Goal: Navigation & Orientation: Find specific page/section

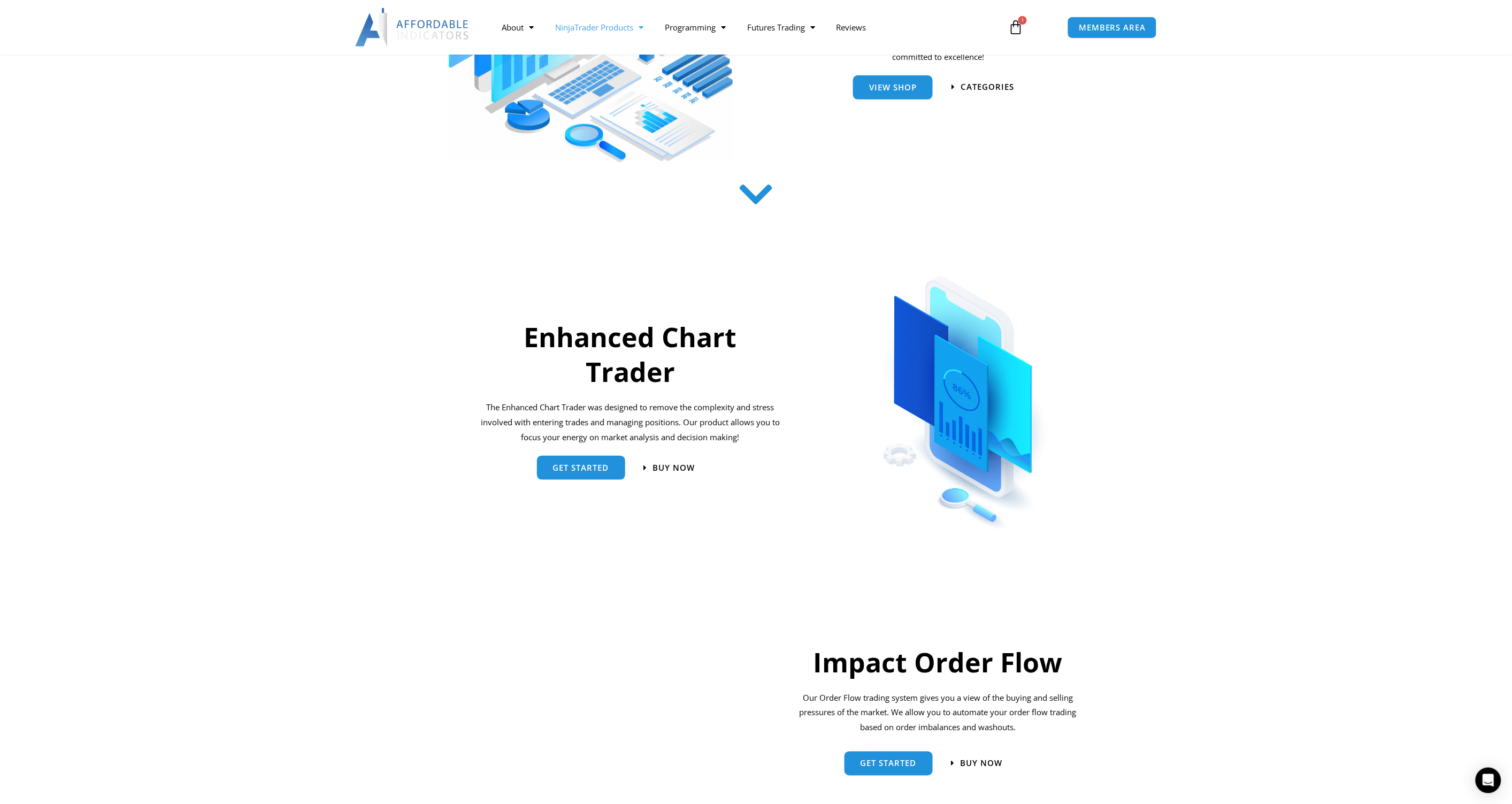
scroll to position [183, 0]
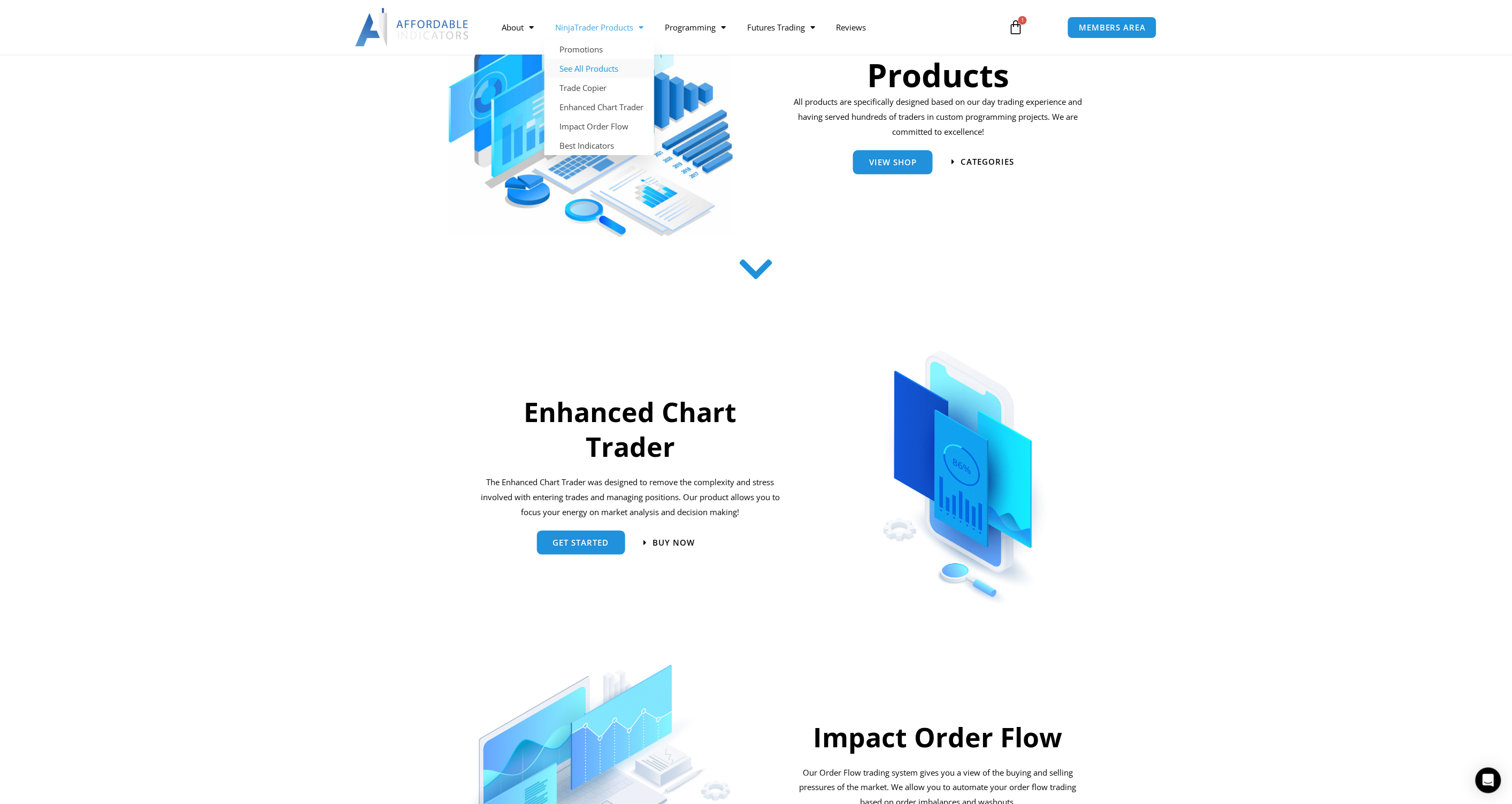
click at [595, 66] on link "See All Products" at bounding box center [599, 69] width 110 height 19
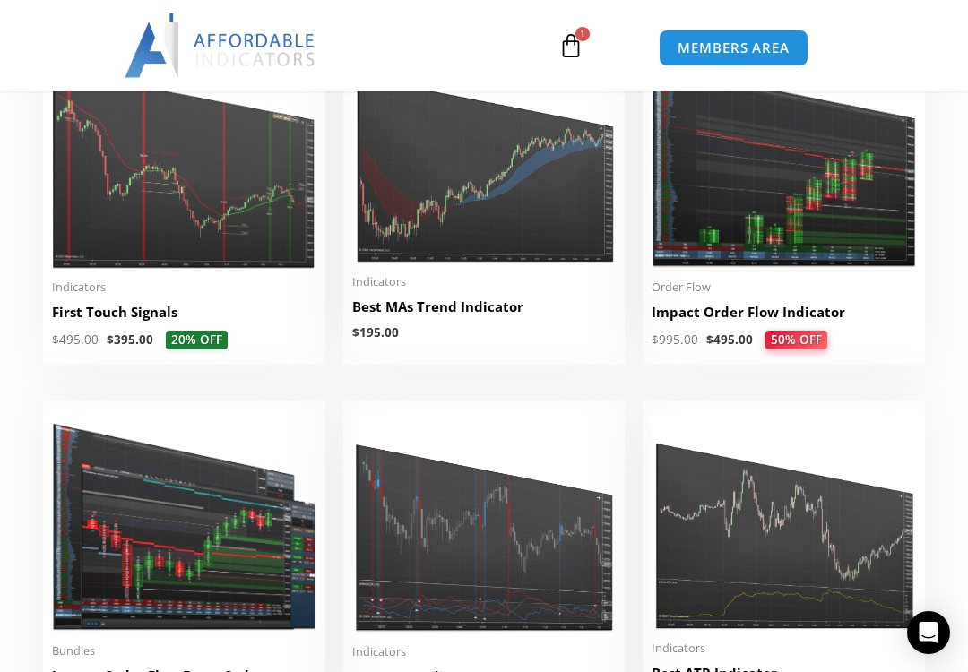
scroll to position [2703, 0]
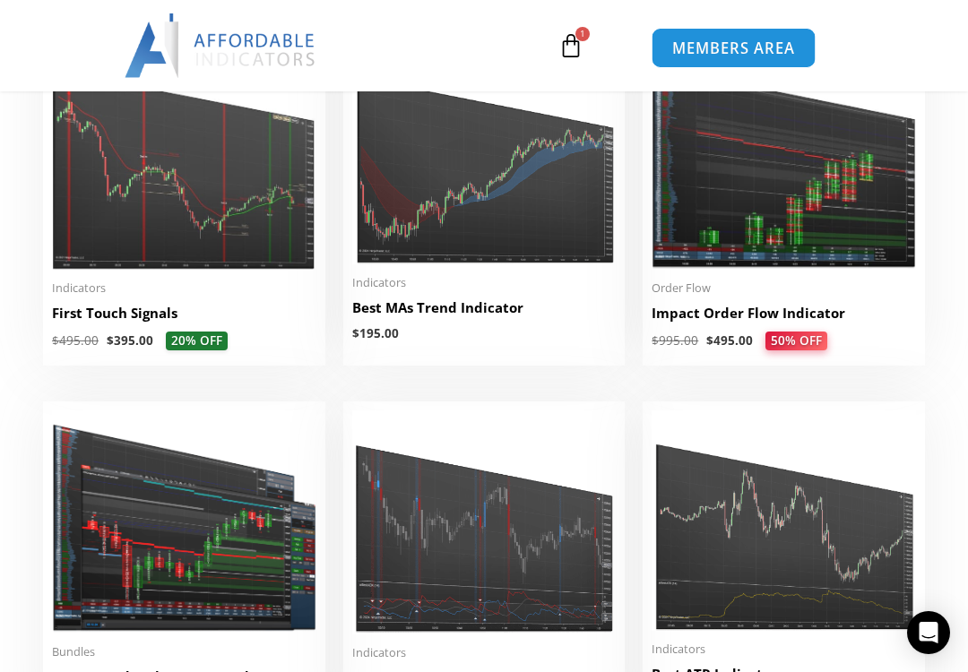
click at [725, 48] on span "MEMBERS AREA" at bounding box center [733, 47] width 123 height 15
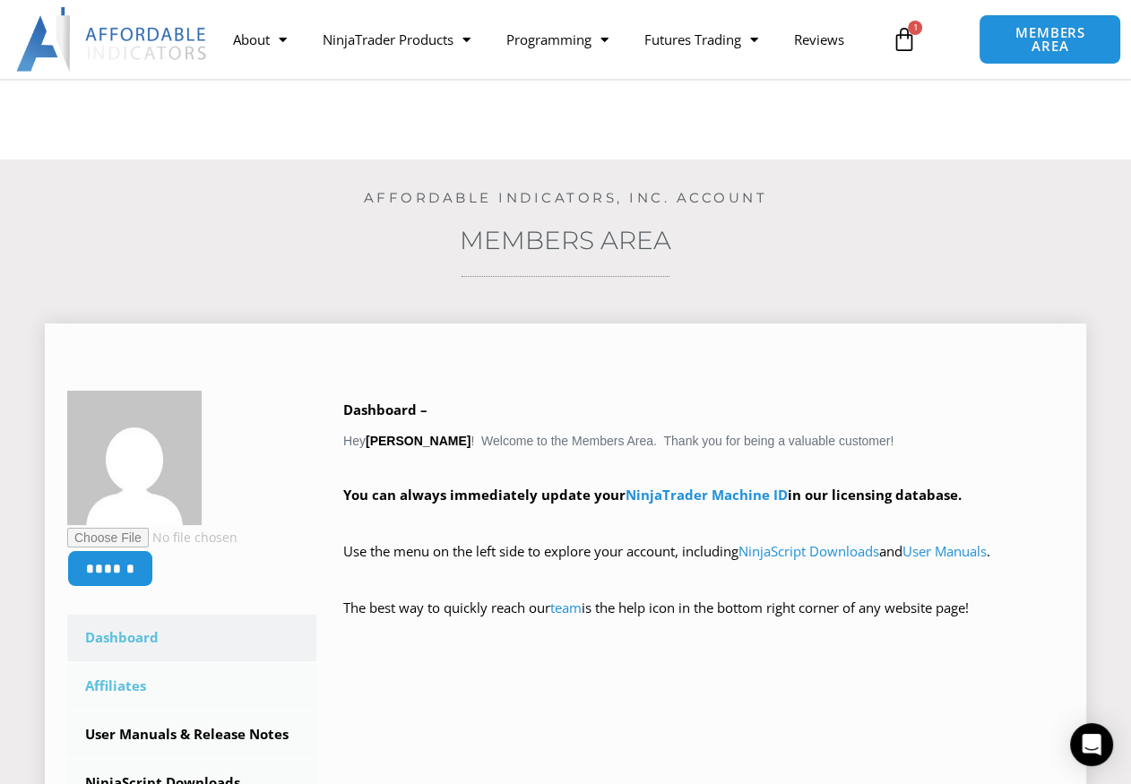
click at [132, 683] on link "Affiliates" at bounding box center [191, 686] width 249 height 47
